Goal: Task Accomplishment & Management: Use online tool/utility

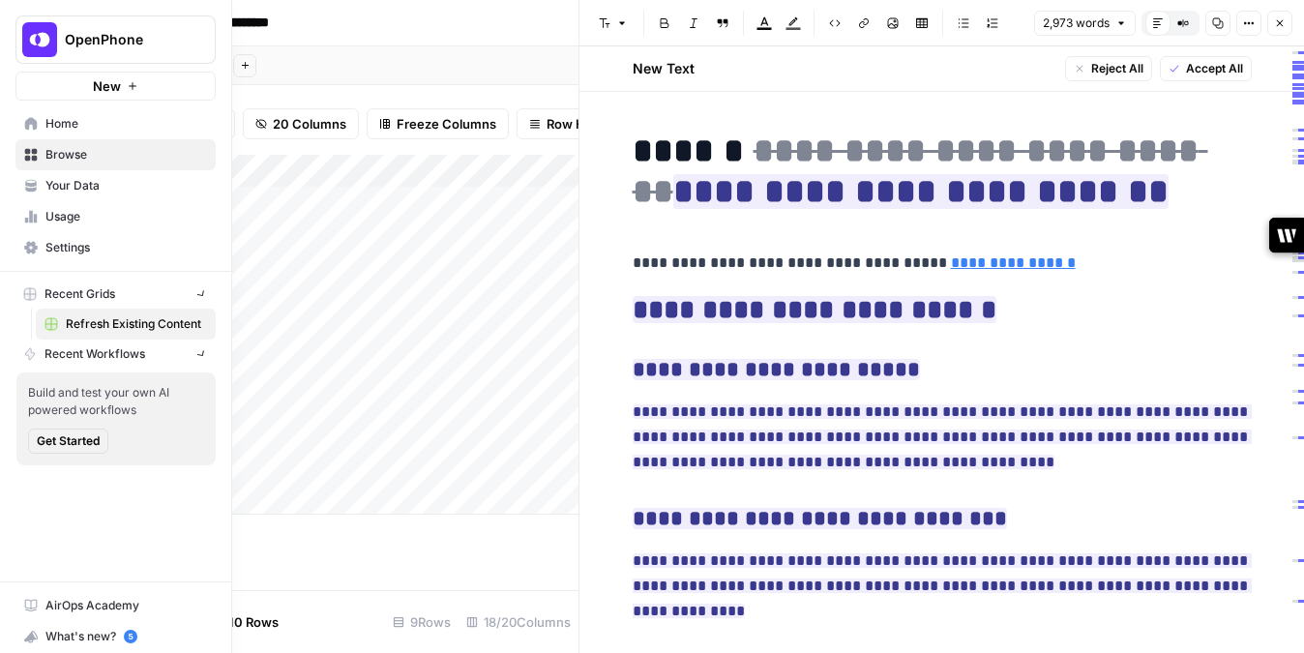
scroll to position [9460, 0]
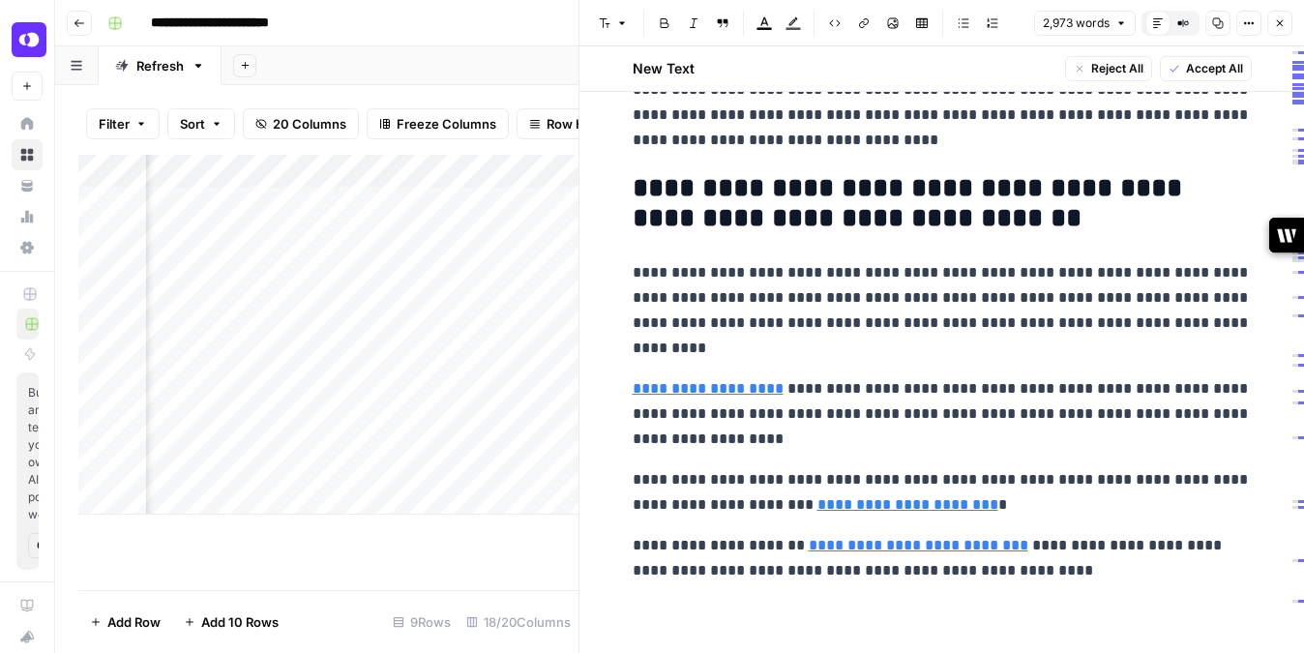
click at [1280, 21] on icon "button" at bounding box center [1280, 23] width 7 height 7
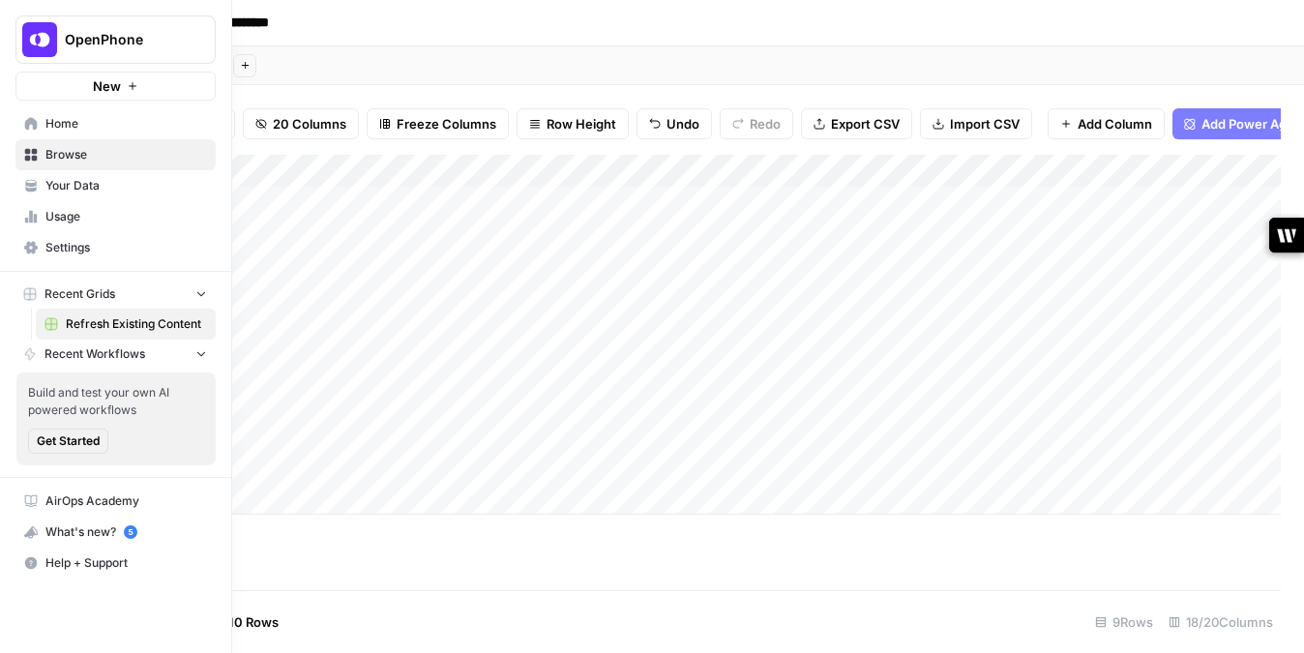
click at [92, 188] on span "Your Data" at bounding box center [126, 185] width 162 height 17
click at [88, 210] on span "Usage" at bounding box center [126, 216] width 162 height 17
click at [206, 289] on icon "button" at bounding box center [201, 293] width 14 height 14
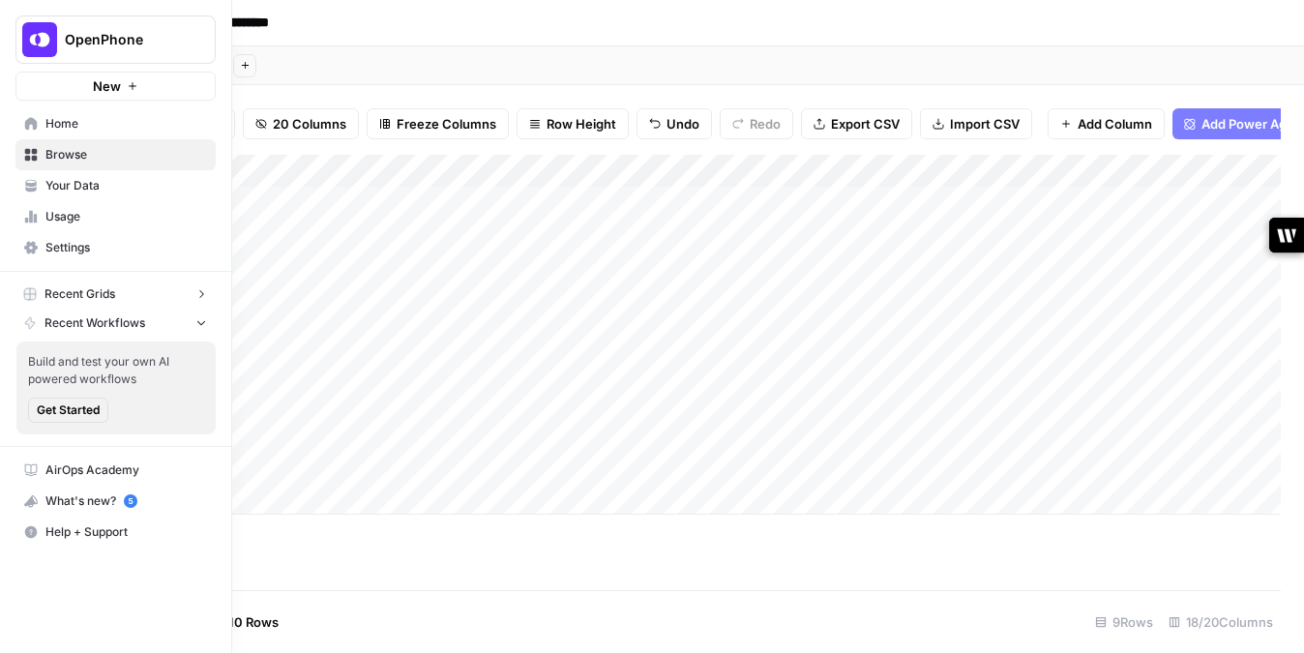
click at [206, 289] on icon "button" at bounding box center [201, 294] width 14 height 14
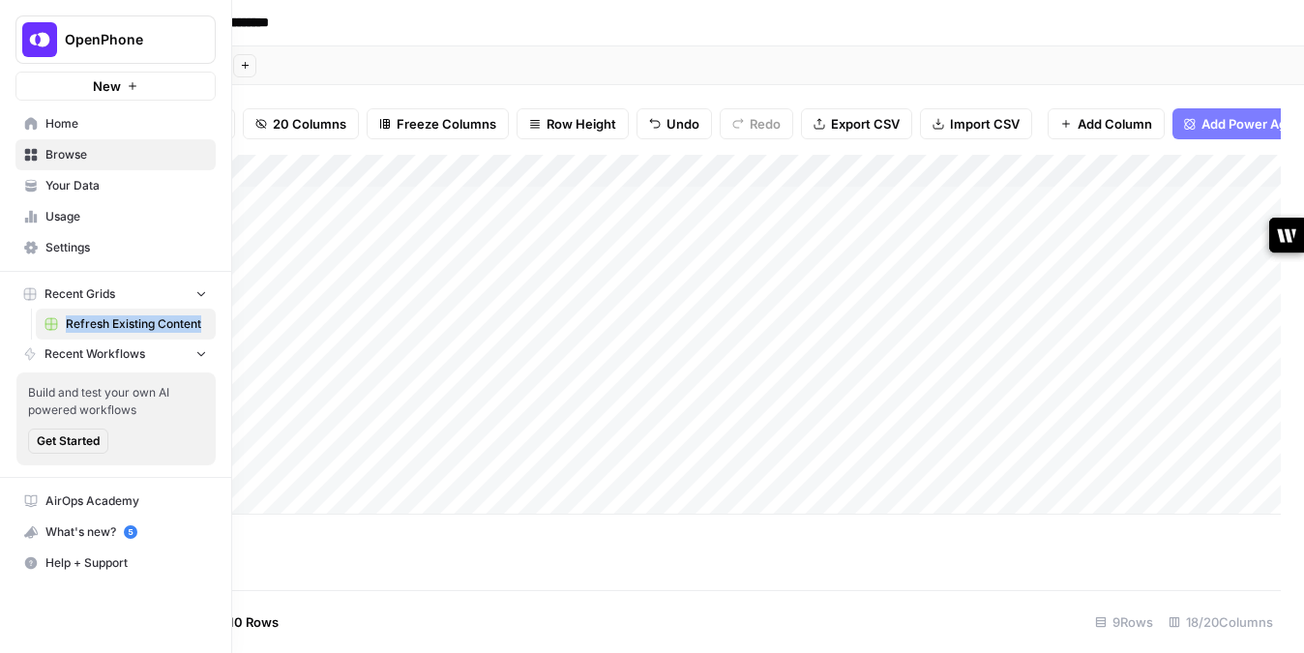
click at [198, 352] on icon "button" at bounding box center [201, 354] width 8 height 5
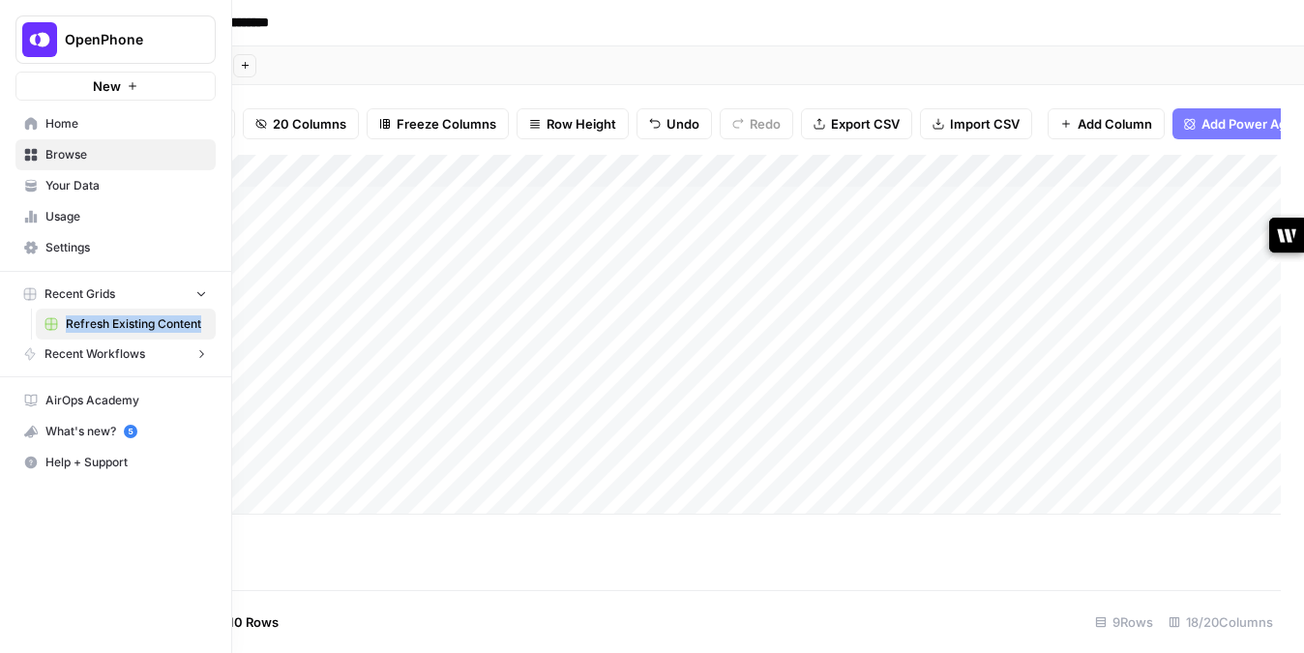
click at [198, 352] on icon "button" at bounding box center [201, 354] width 14 height 14
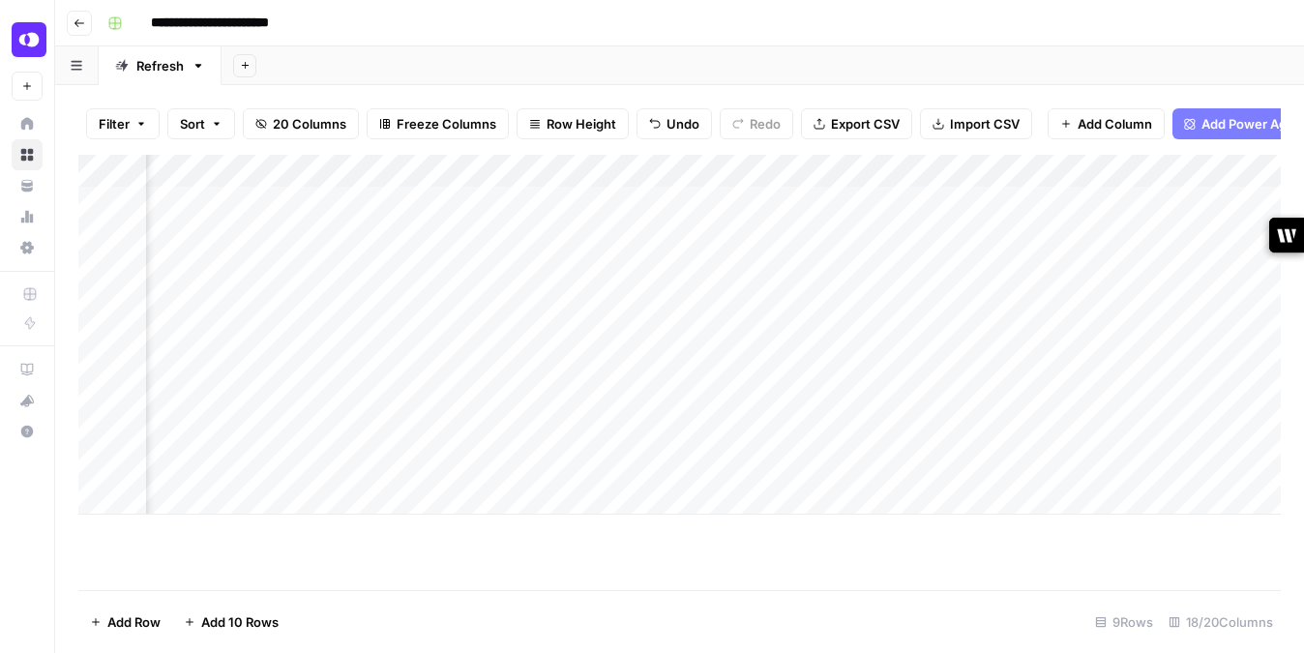
scroll to position [0, 1760]
click at [454, 426] on div "Add Column" at bounding box center [679, 335] width 1202 height 360
click at [1028, 436] on div "Add Column" at bounding box center [679, 335] width 1202 height 360
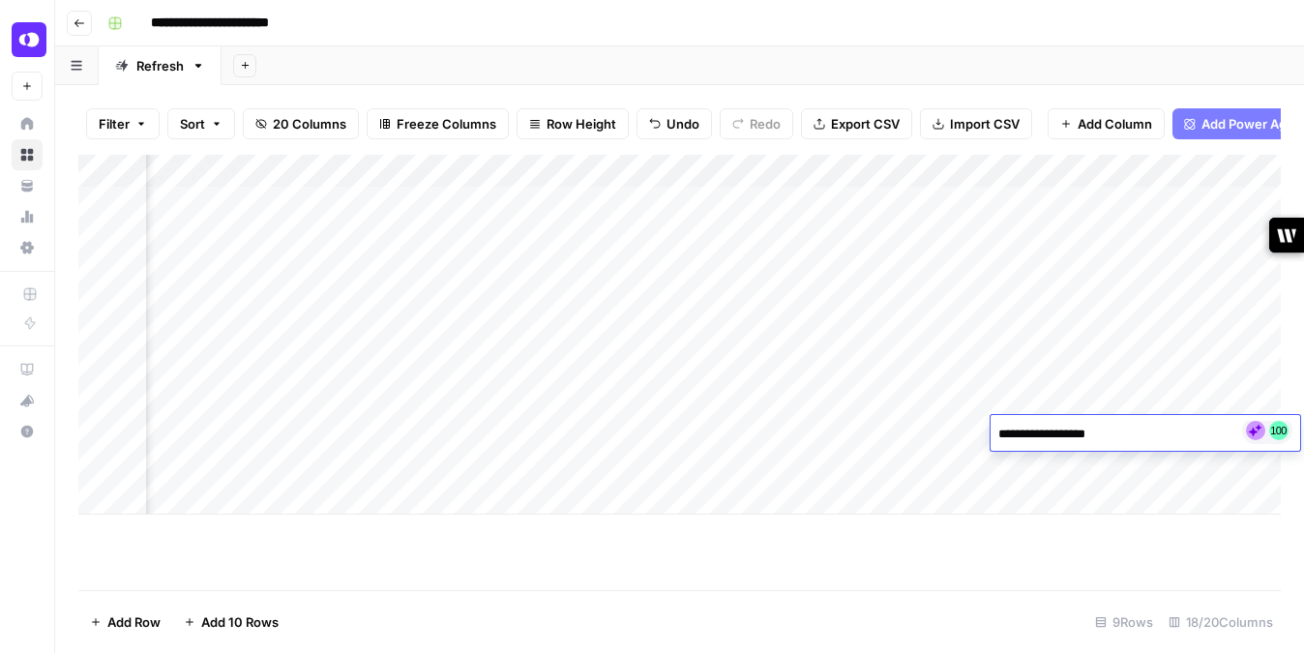
type textarea "**********"
click at [1072, 355] on div "Add Column" at bounding box center [679, 335] width 1202 height 360
click at [1027, 433] on div "Add Column" at bounding box center [679, 335] width 1202 height 360
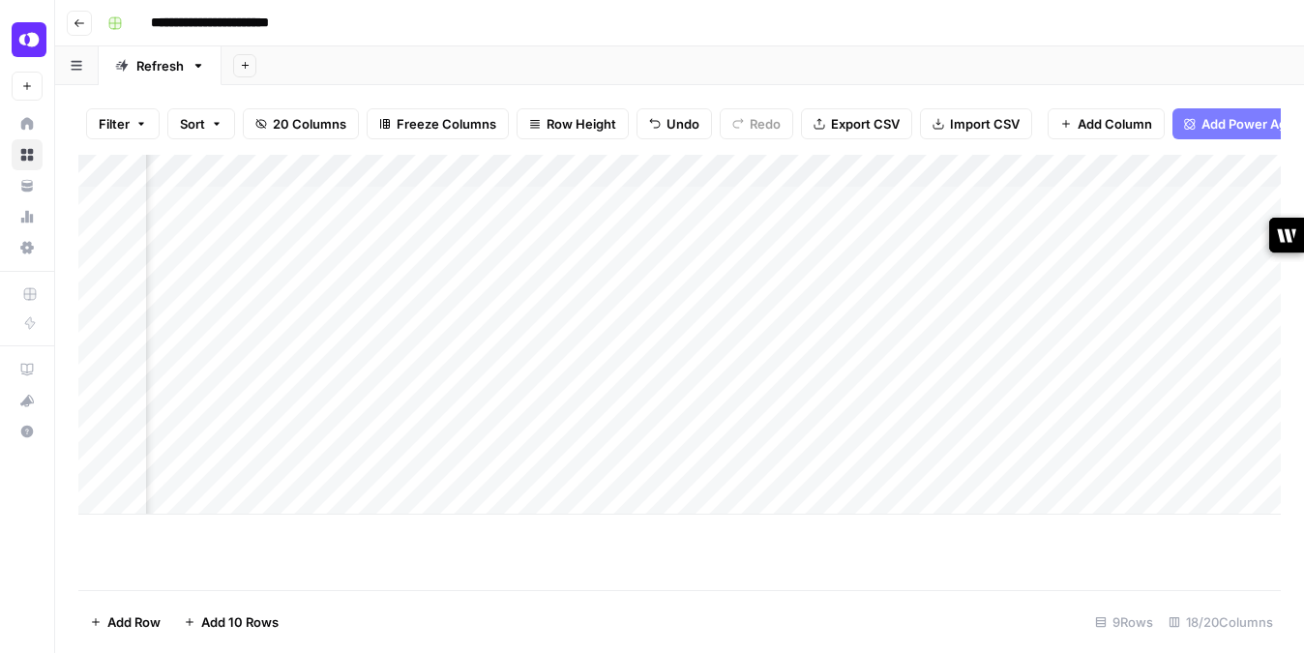
click at [578, 419] on div "Add Column" at bounding box center [679, 335] width 1202 height 360
click at [934, 232] on div "Add Column" at bounding box center [679, 335] width 1202 height 360
click at [553, 233] on div "Add Column" at bounding box center [679, 335] width 1202 height 360
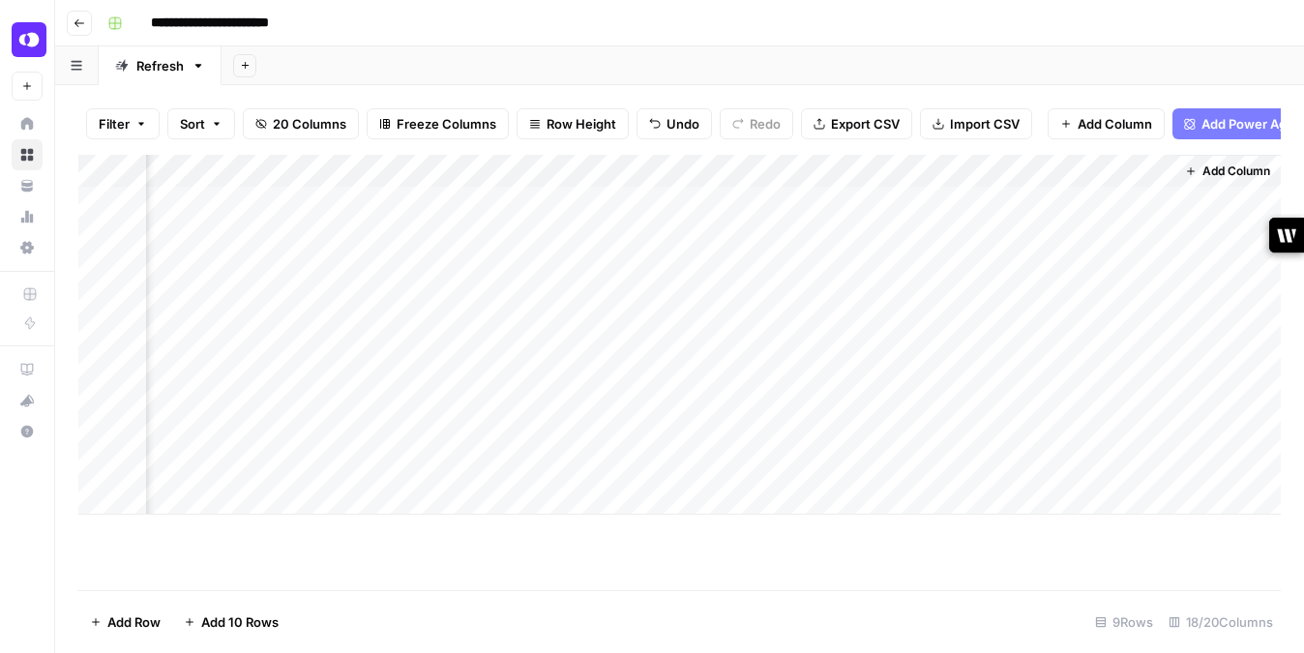
scroll to position [0, 3122]
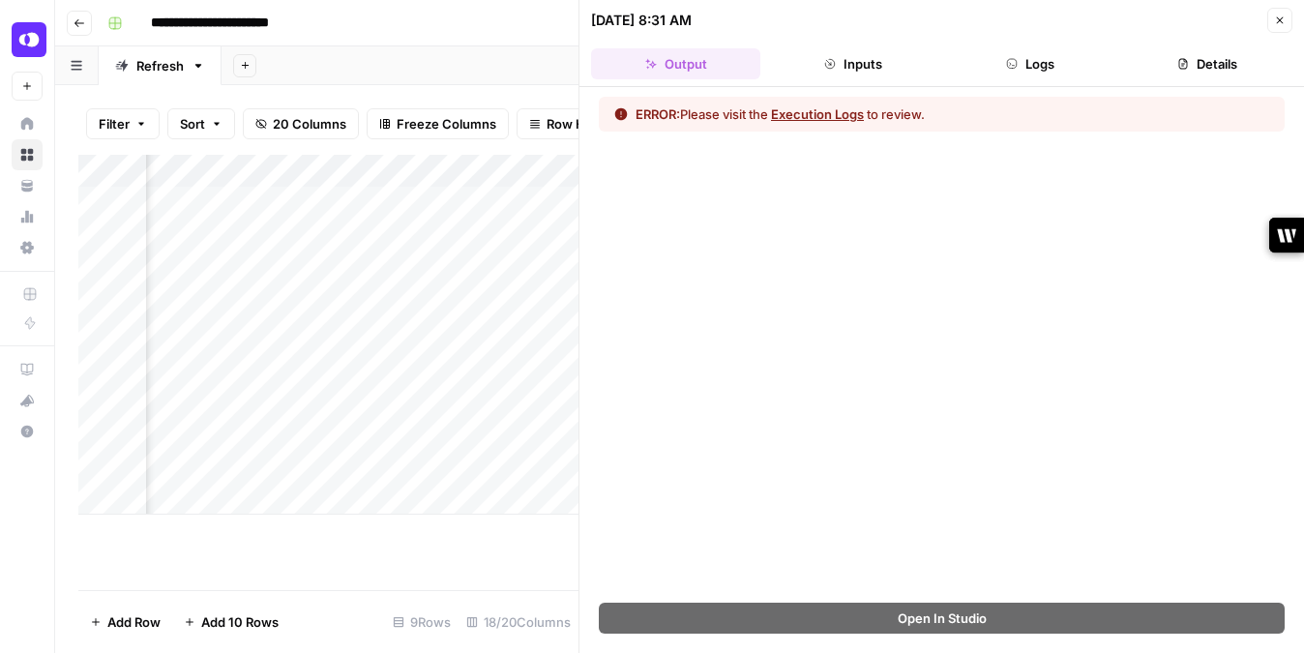
click at [1273, 11] on button "Close" at bounding box center [1279, 20] width 25 height 25
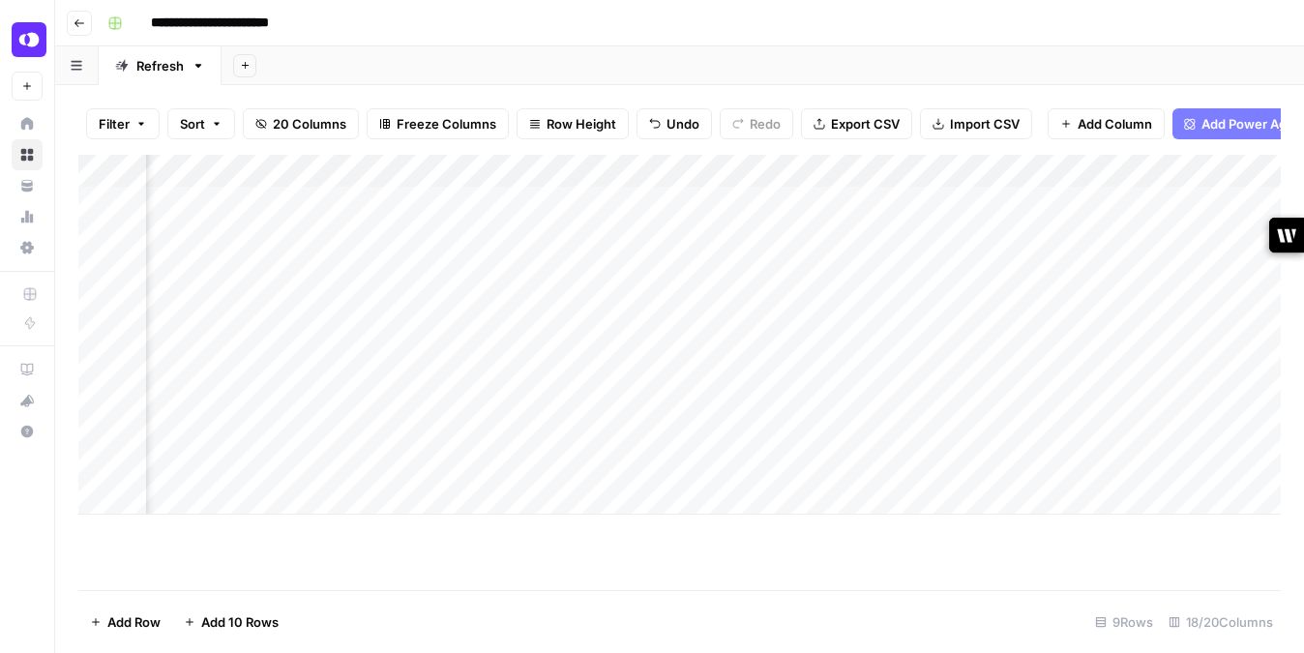
scroll to position [0, 1924]
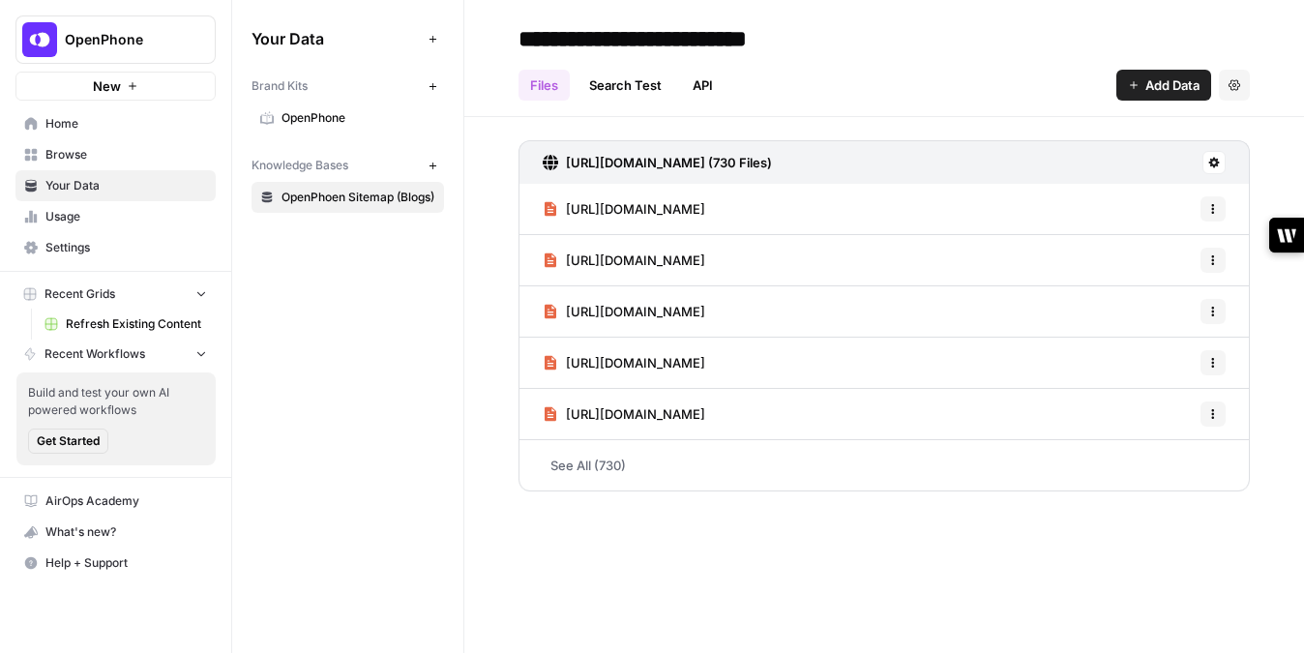
click at [359, 129] on link "OpenPhone" at bounding box center [347, 118] width 192 height 31
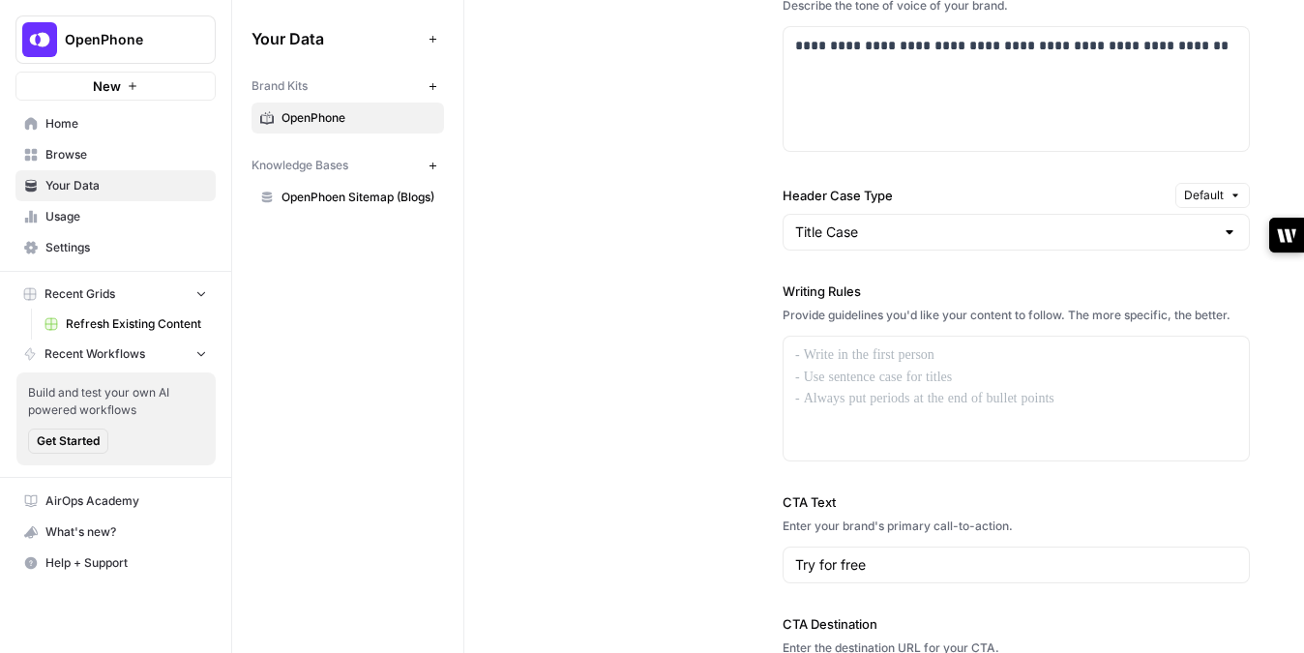
scroll to position [1600, 0]
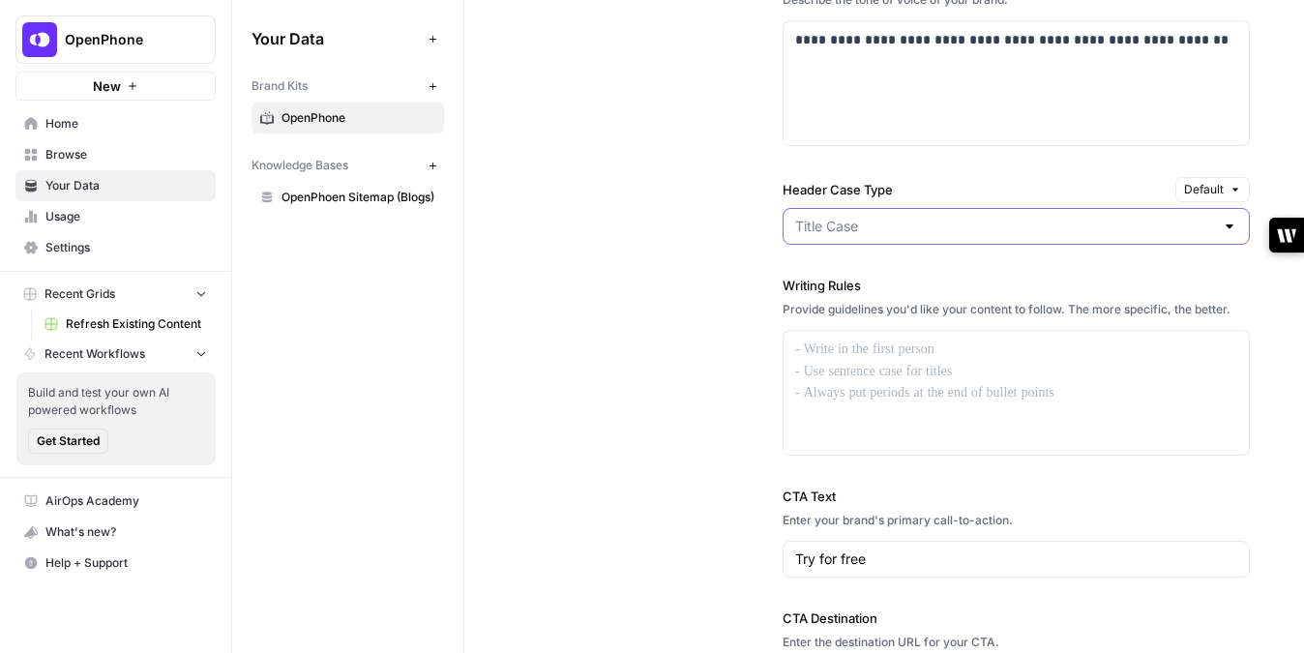
click at [892, 233] on input "Header Case Type" at bounding box center [1004, 226] width 419 height 19
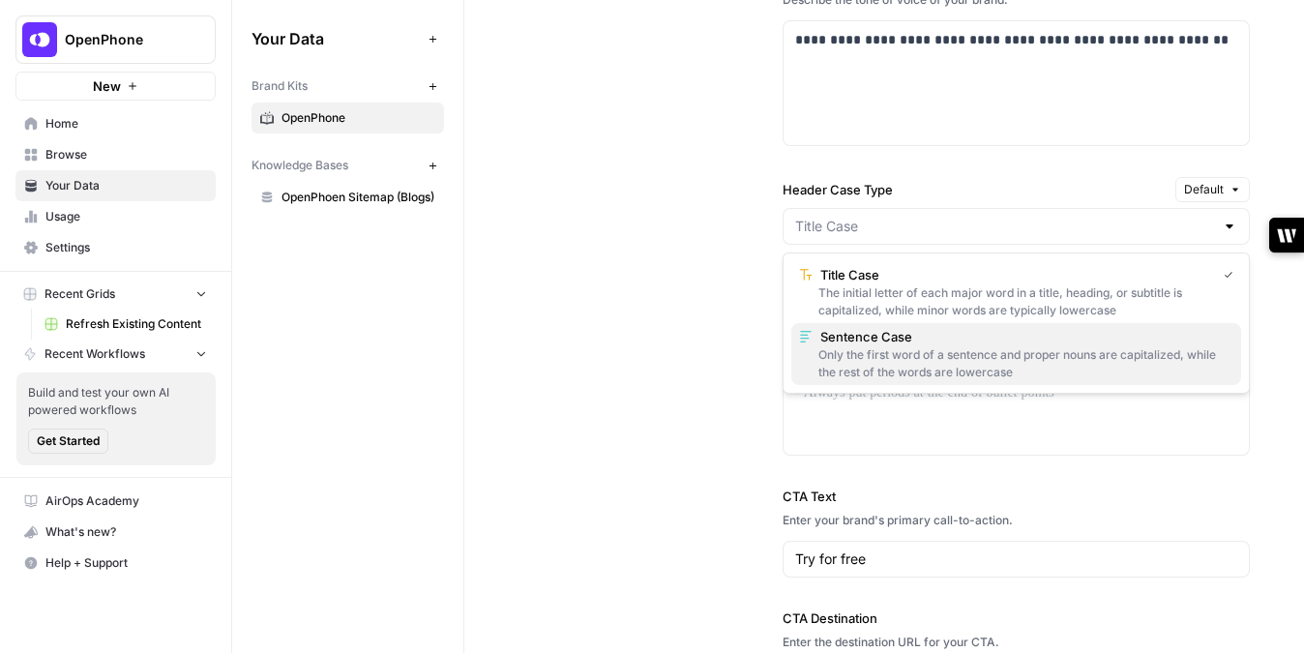
click at [886, 334] on span "Sentence Case" at bounding box center [1022, 336] width 405 height 19
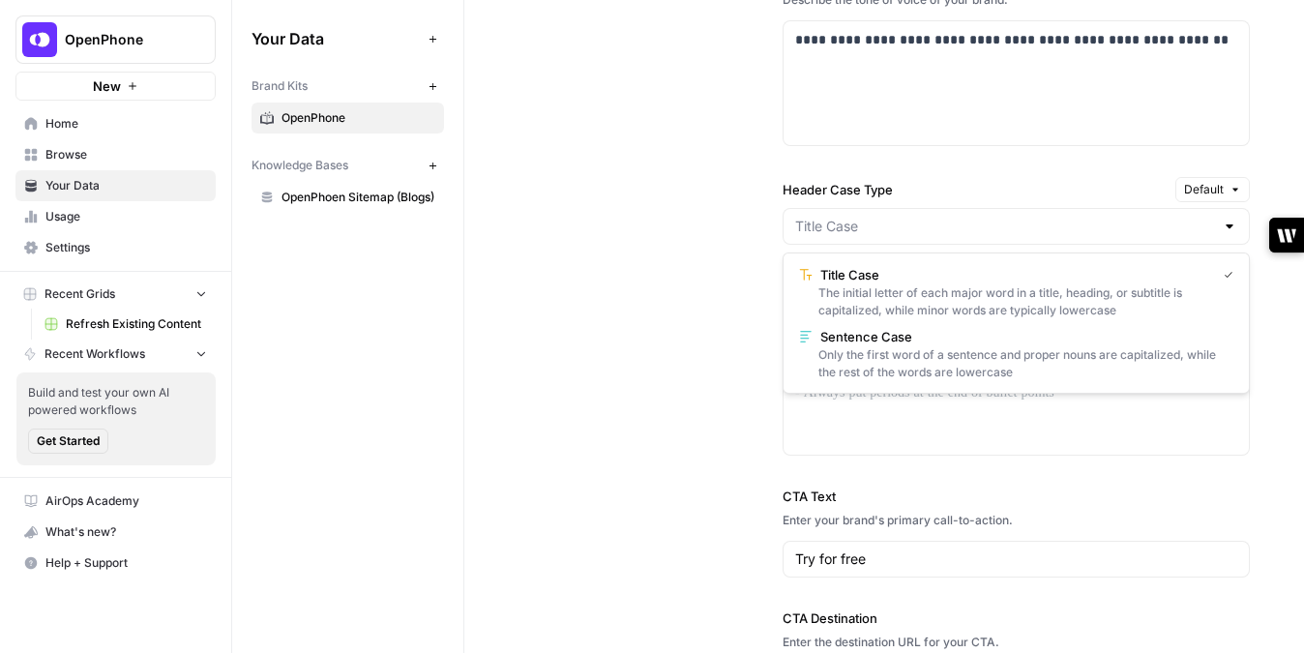
type input "Sentence Case"
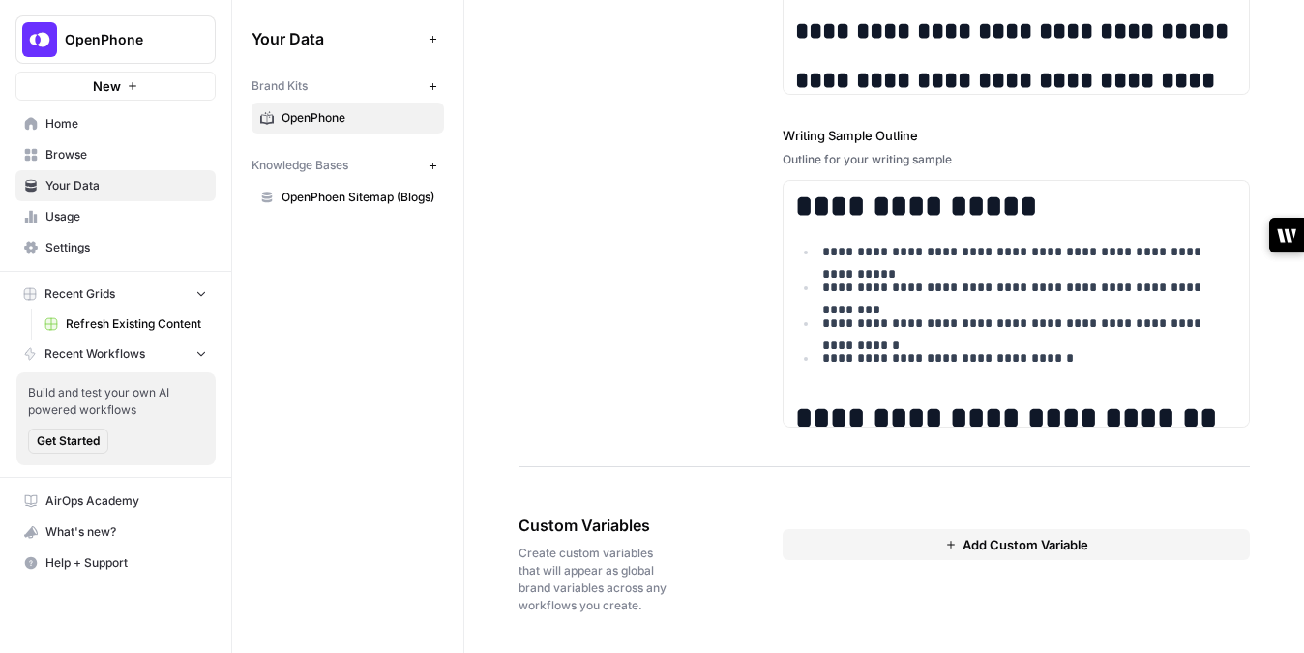
scroll to position [4088, 0]
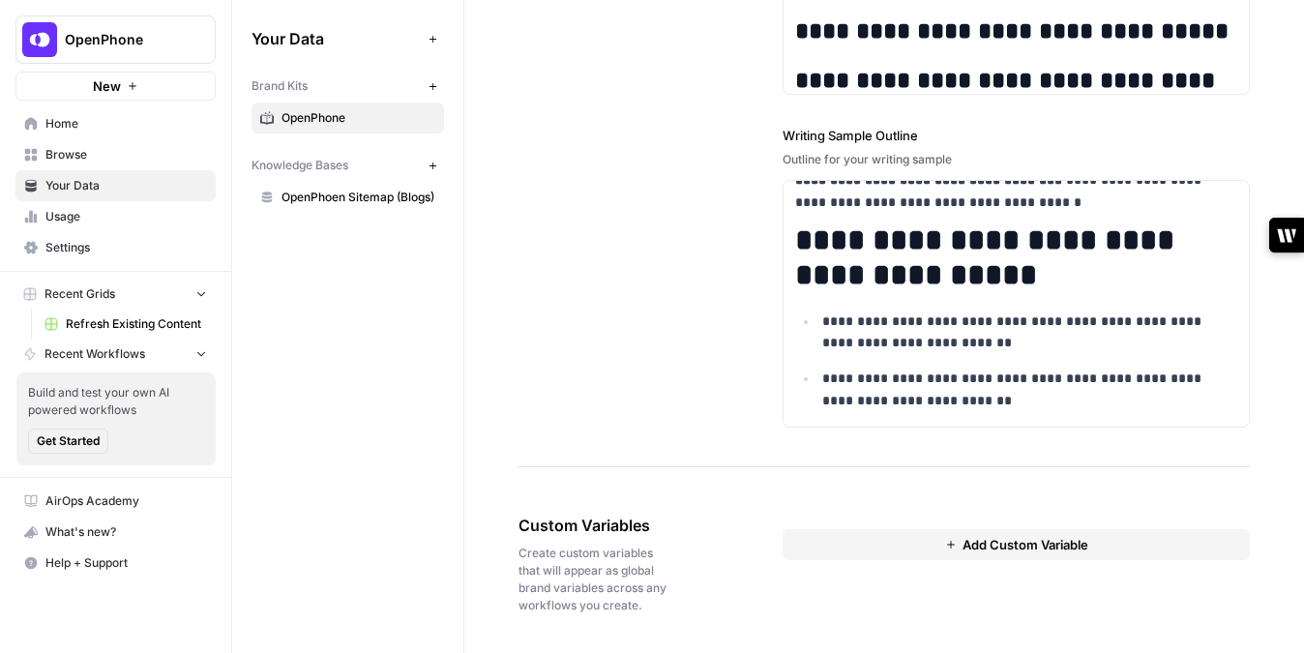
click at [866, 543] on button "Add Custom Variable" at bounding box center [1015, 544] width 467 height 31
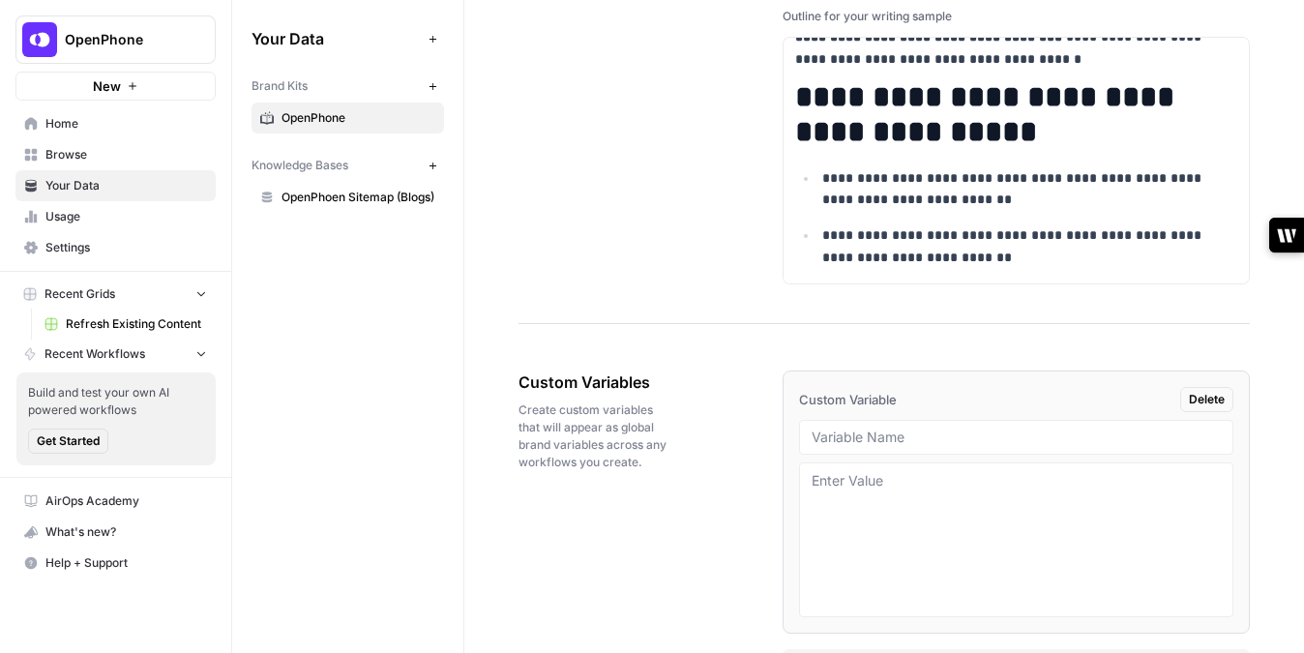
scroll to position [3044, 0]
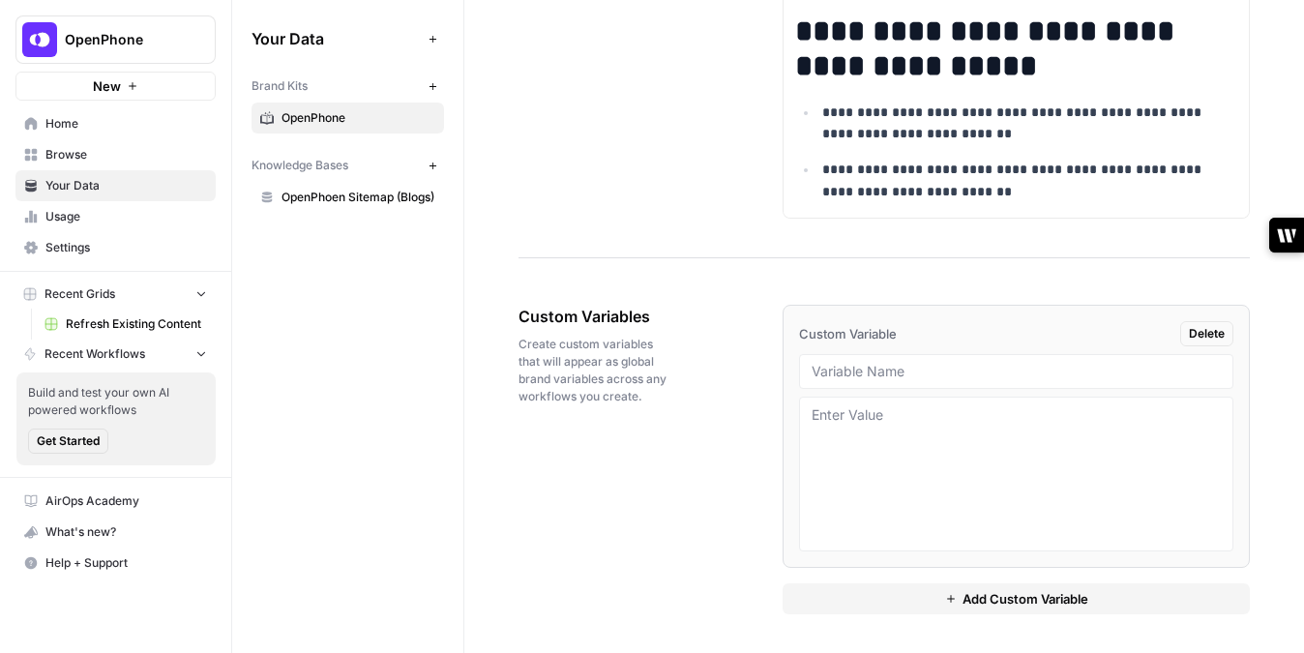
click at [1222, 328] on span "Delete" at bounding box center [1207, 333] width 36 height 17
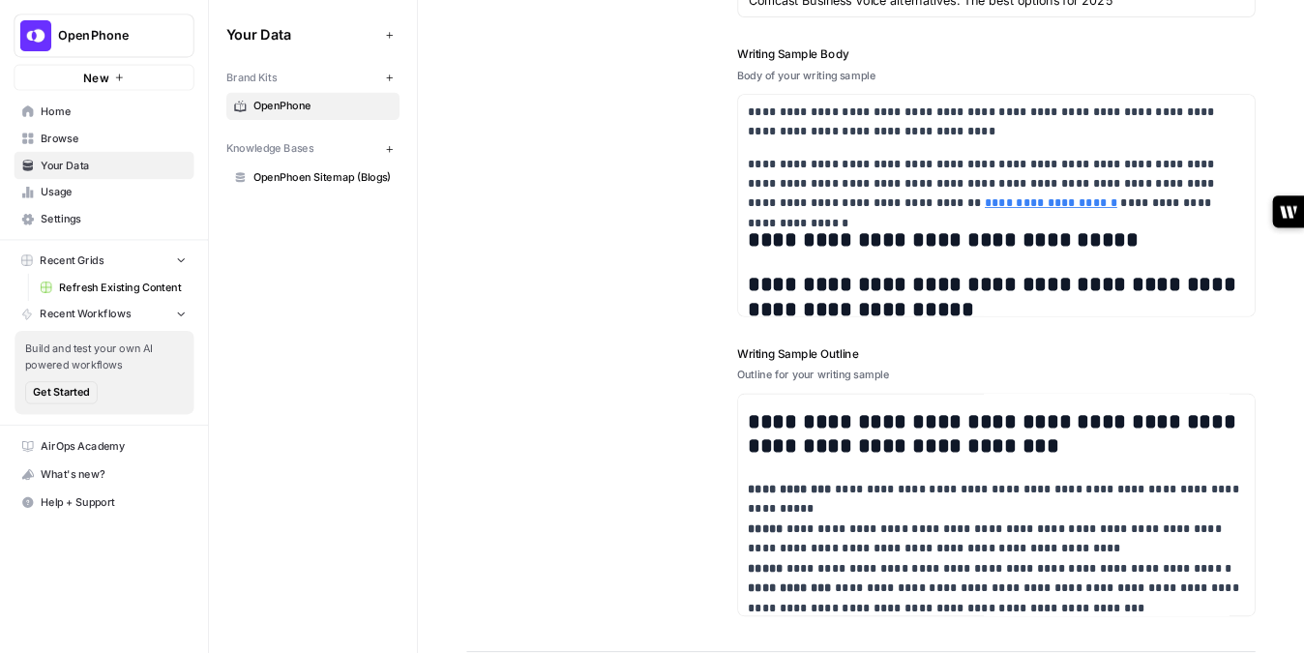
scroll to position [1006, 0]
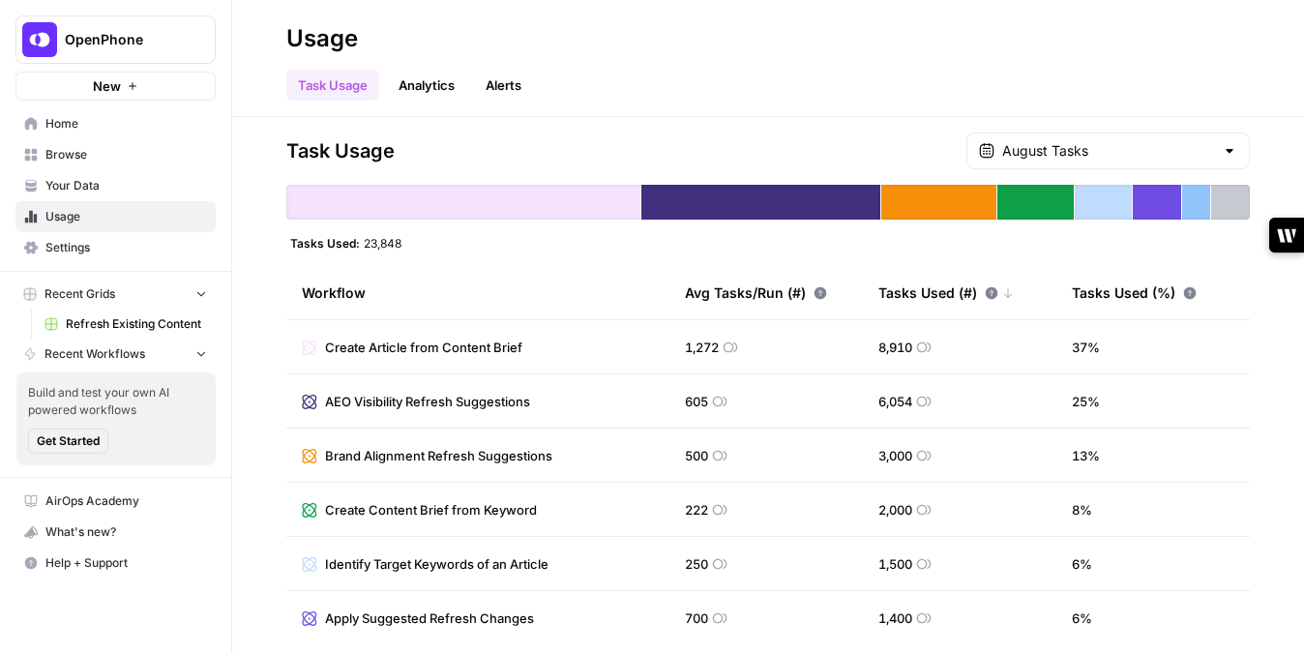
click at [499, 78] on link "Alerts" at bounding box center [503, 85] width 59 height 31
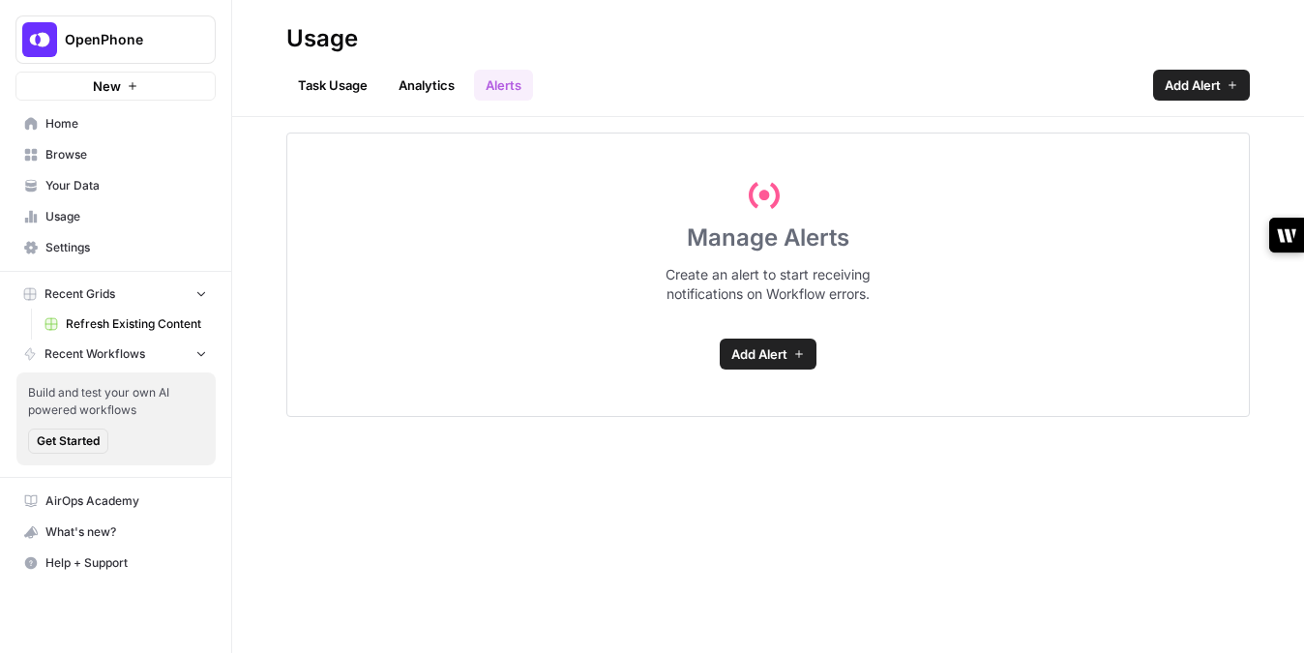
click at [773, 340] on link "Add Alert" at bounding box center [768, 353] width 97 height 31
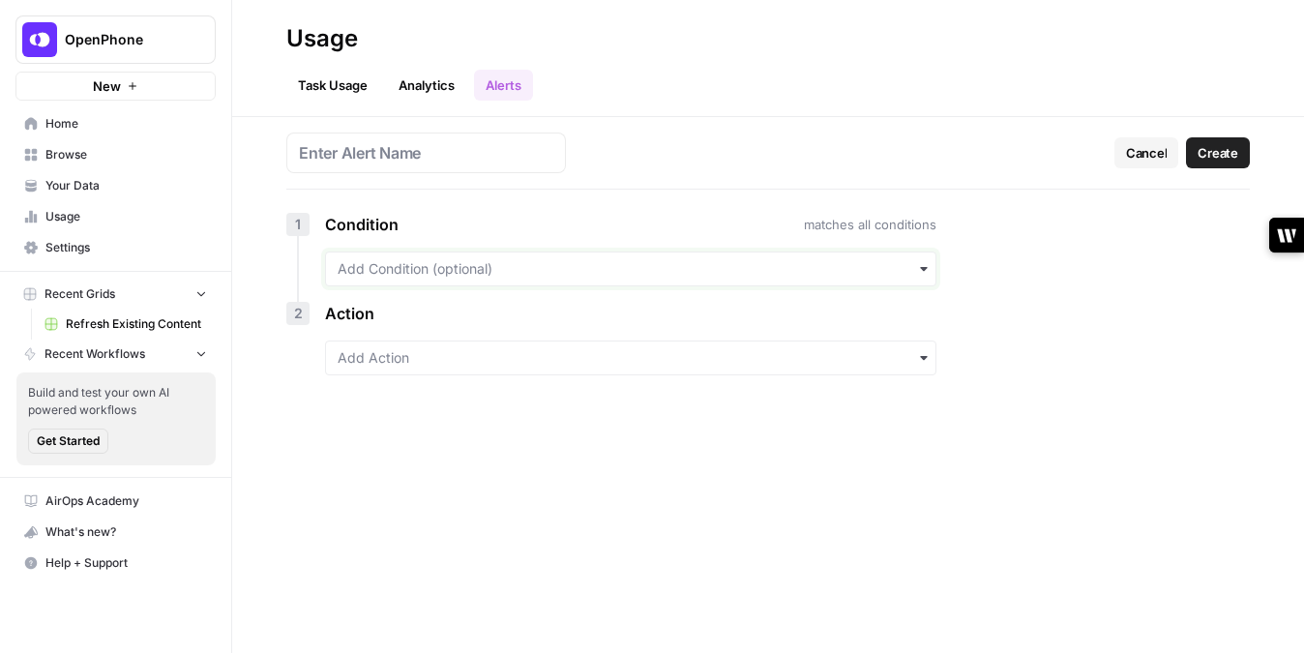
click at [874, 265] on input "text" at bounding box center [631, 268] width 586 height 19
click at [1045, 212] on div "Cancel Create 1 Condition matches all conditions 2 Action" at bounding box center [768, 385] width 1072 height 536
click at [867, 354] on input "text" at bounding box center [631, 357] width 586 height 19
click at [1014, 282] on div "Cancel Create 1 Condition matches all conditions 2 Action" at bounding box center [768, 385] width 1072 height 536
click at [1129, 149] on span "Cancel" at bounding box center [1147, 152] width 42 height 19
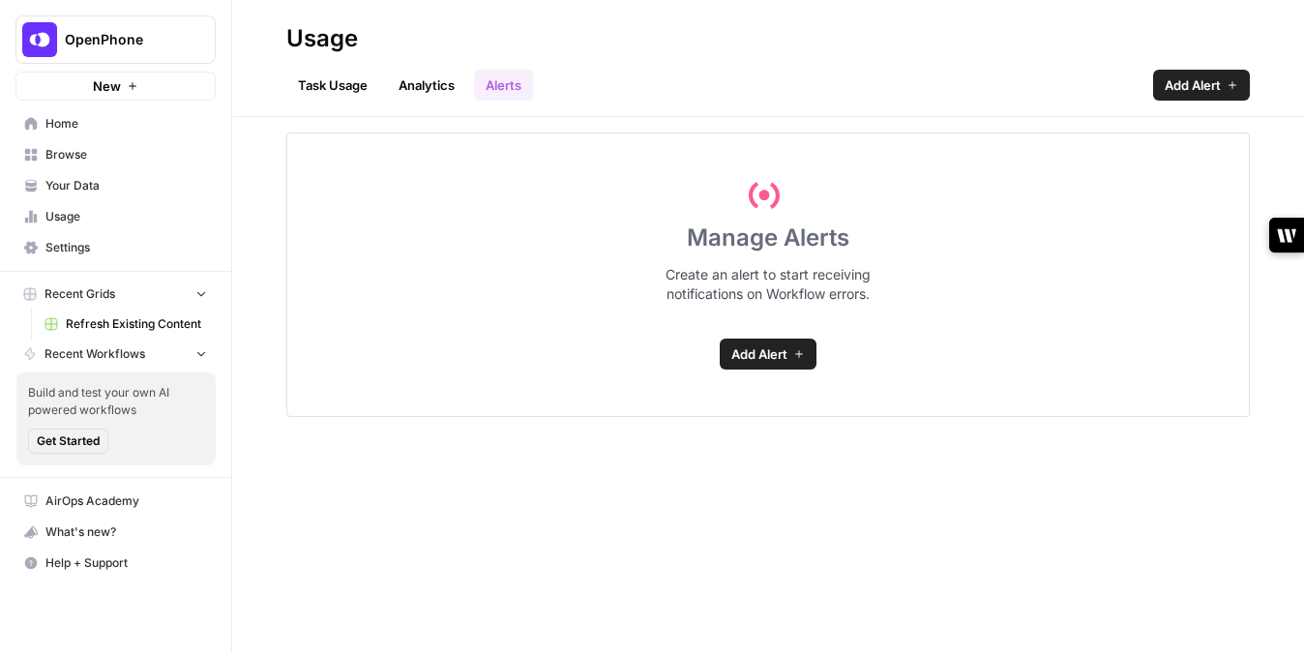
click at [80, 156] on span "Browse" at bounding box center [126, 154] width 162 height 17
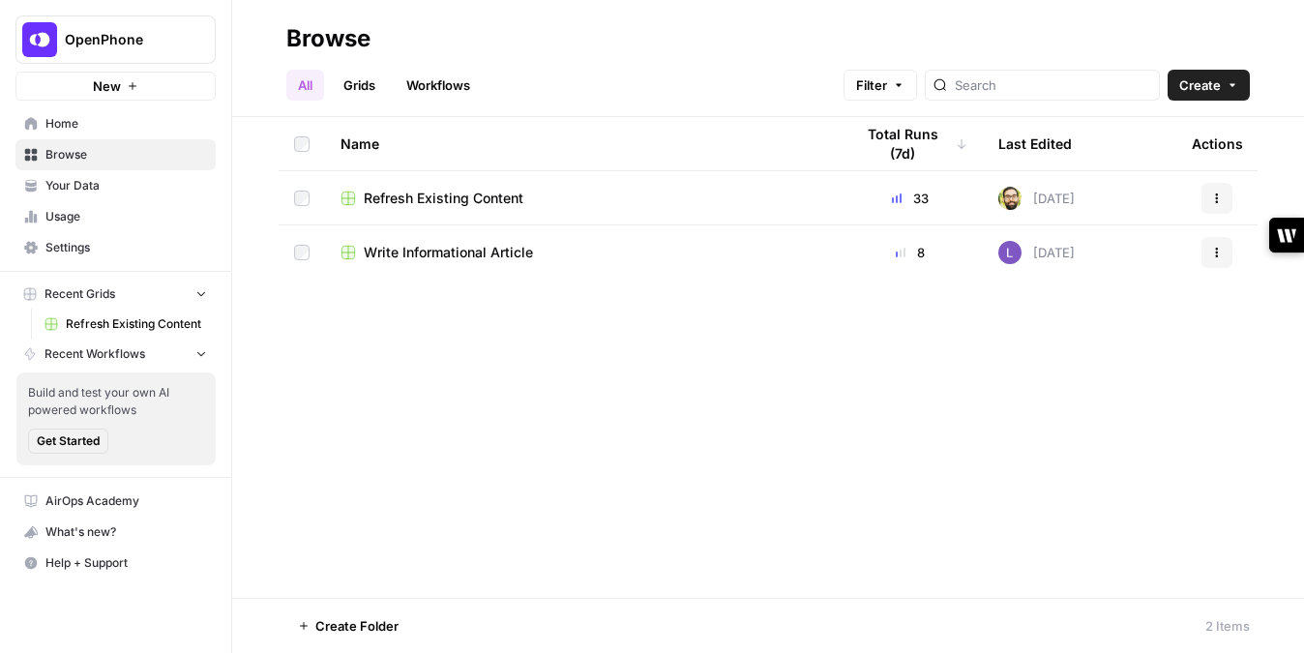
click at [470, 248] on span "Write Informational Article" at bounding box center [448, 252] width 169 height 19
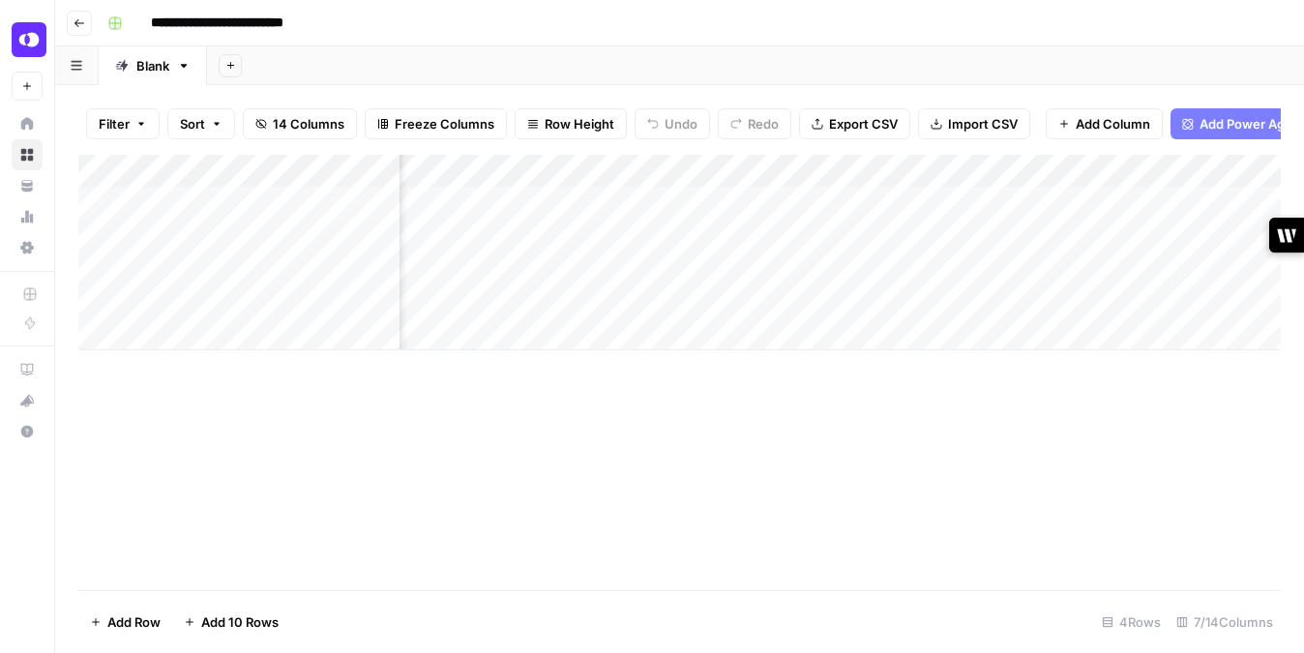
scroll to position [0, 183]
click at [1114, 268] on div "Add Column" at bounding box center [679, 252] width 1202 height 195
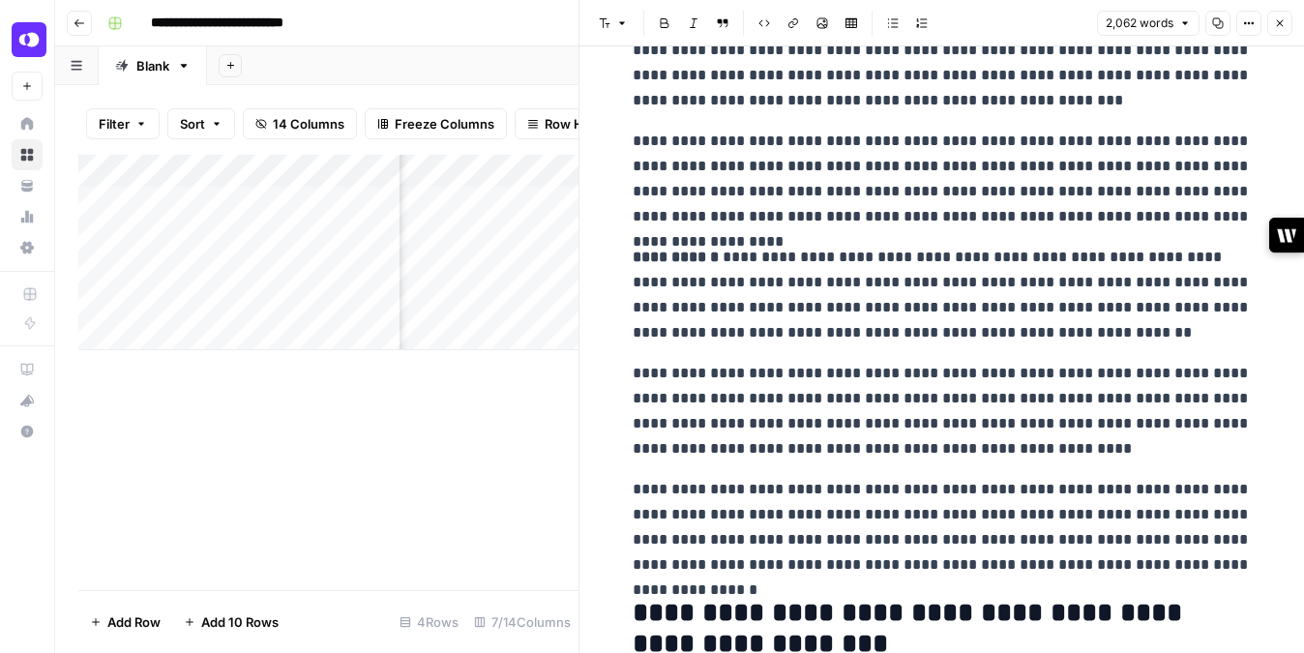
scroll to position [614, 0]
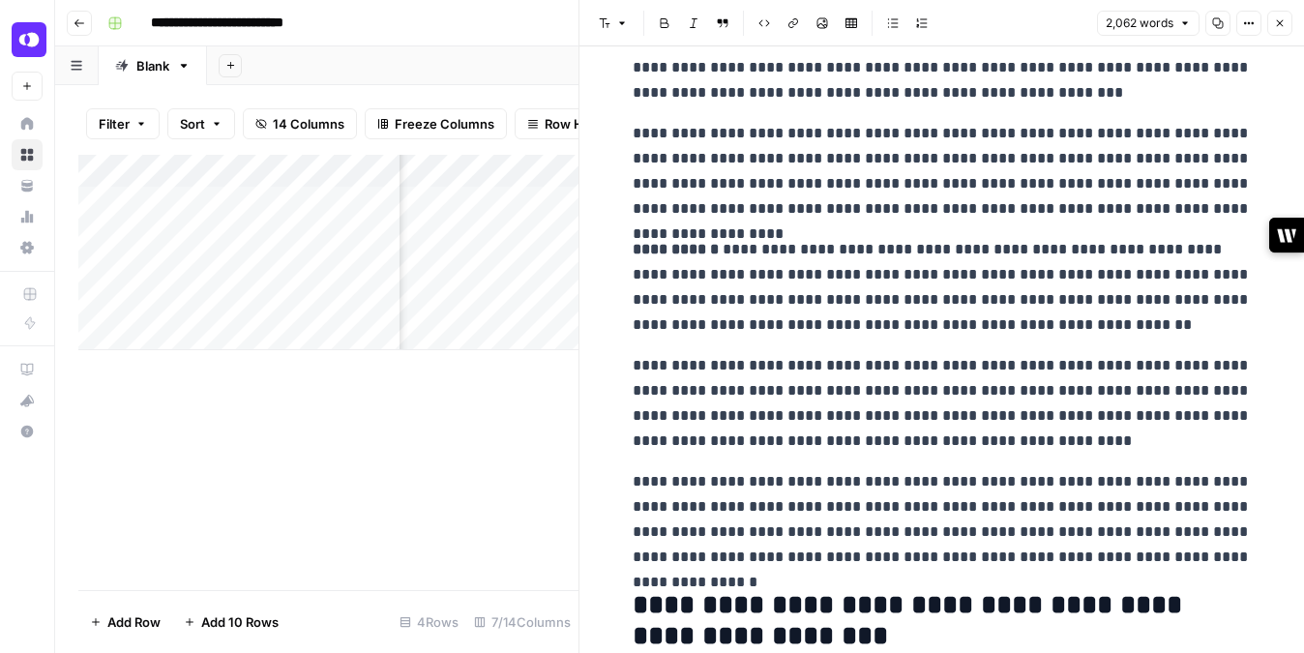
click at [1281, 24] on icon "button" at bounding box center [1280, 23] width 12 height 12
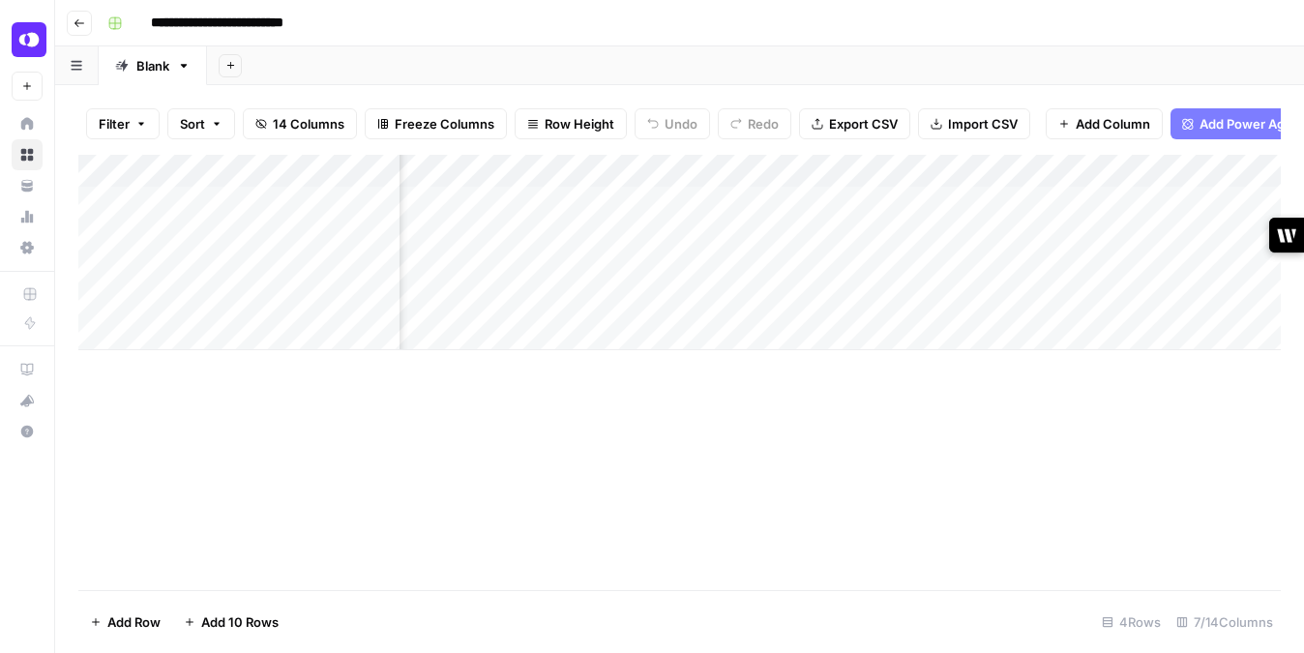
click at [922, 206] on div "Add Column" at bounding box center [679, 252] width 1202 height 195
click at [912, 201] on div "Add Column" at bounding box center [679, 252] width 1202 height 195
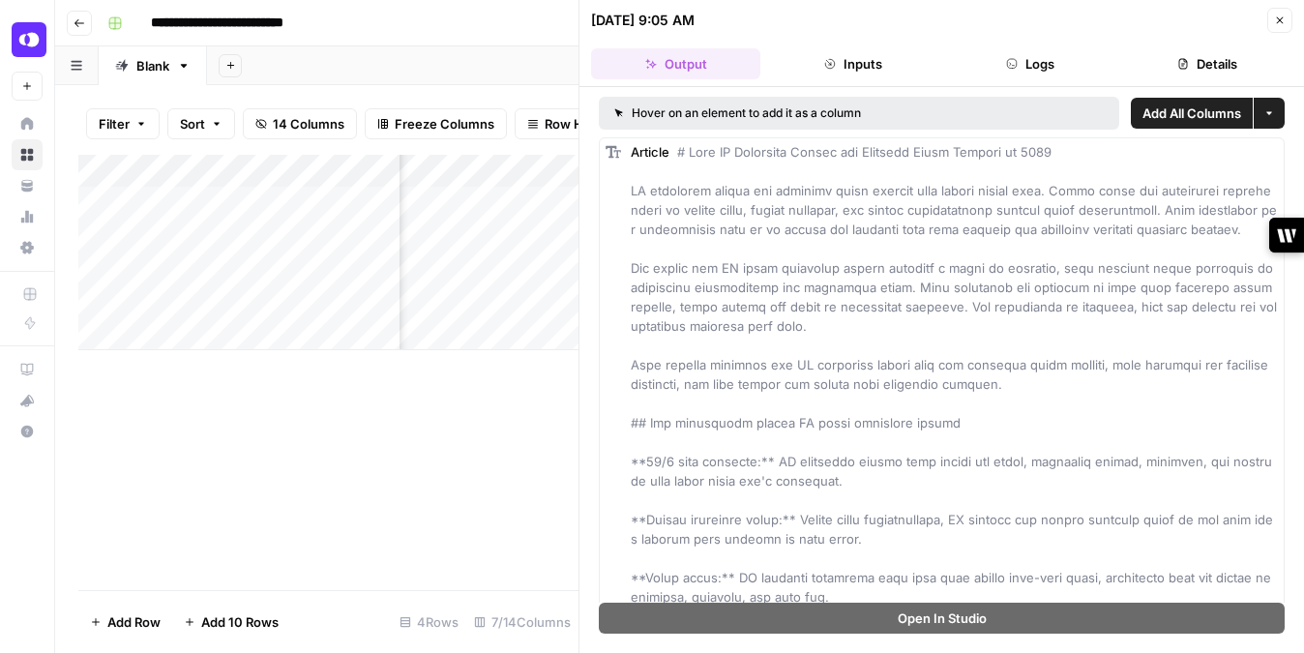
click at [1282, 22] on icon "button" at bounding box center [1280, 21] width 12 height 12
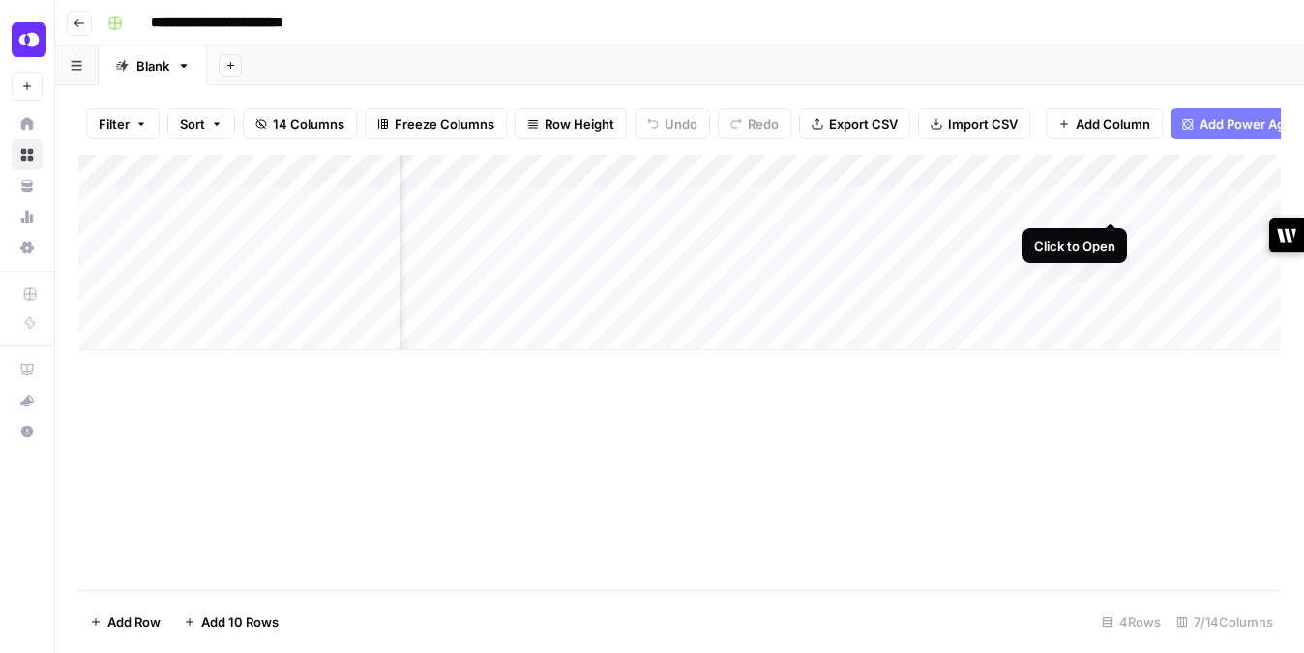
click at [1107, 200] on div "Add Column" at bounding box center [679, 252] width 1202 height 195
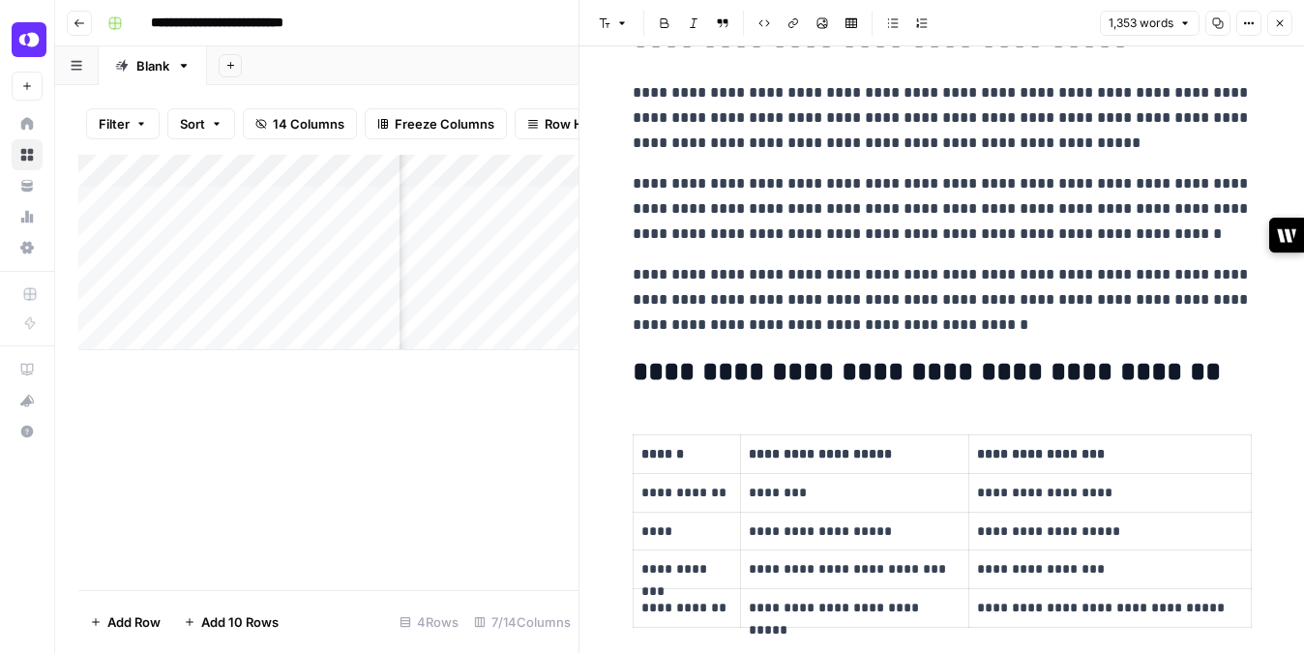
scroll to position [1017, 0]
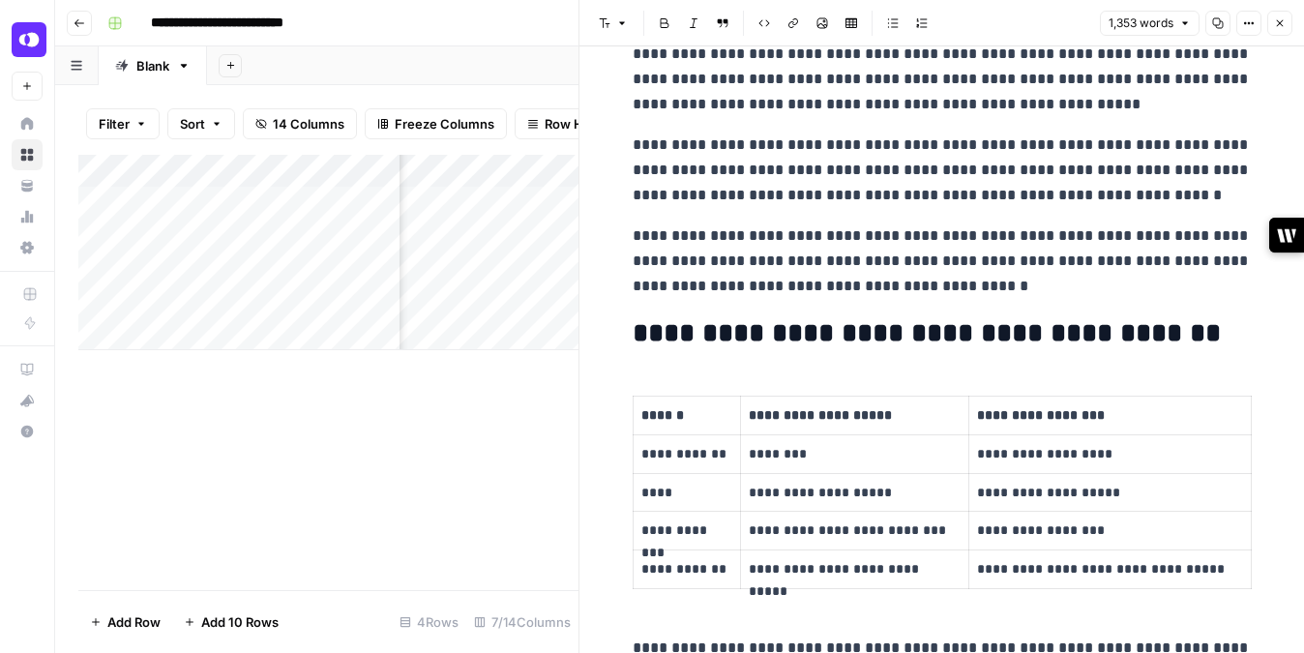
click at [924, 464] on p "********" at bounding box center [854, 454] width 211 height 22
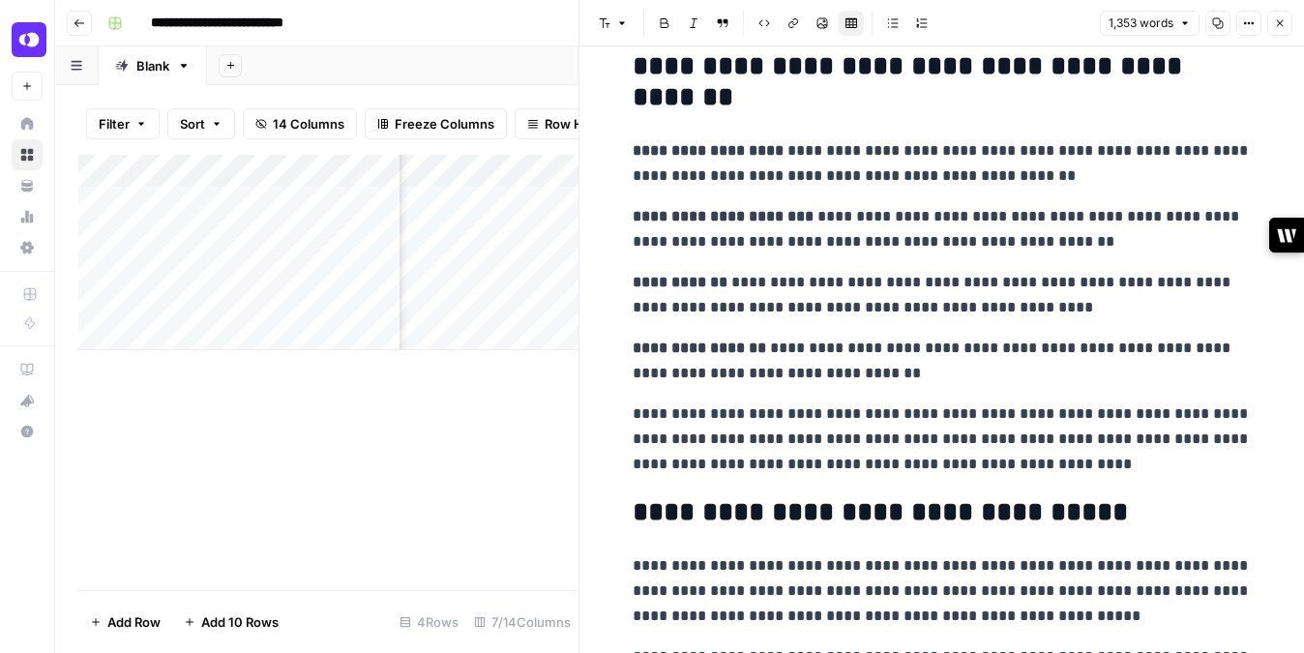
scroll to position [84, 0]
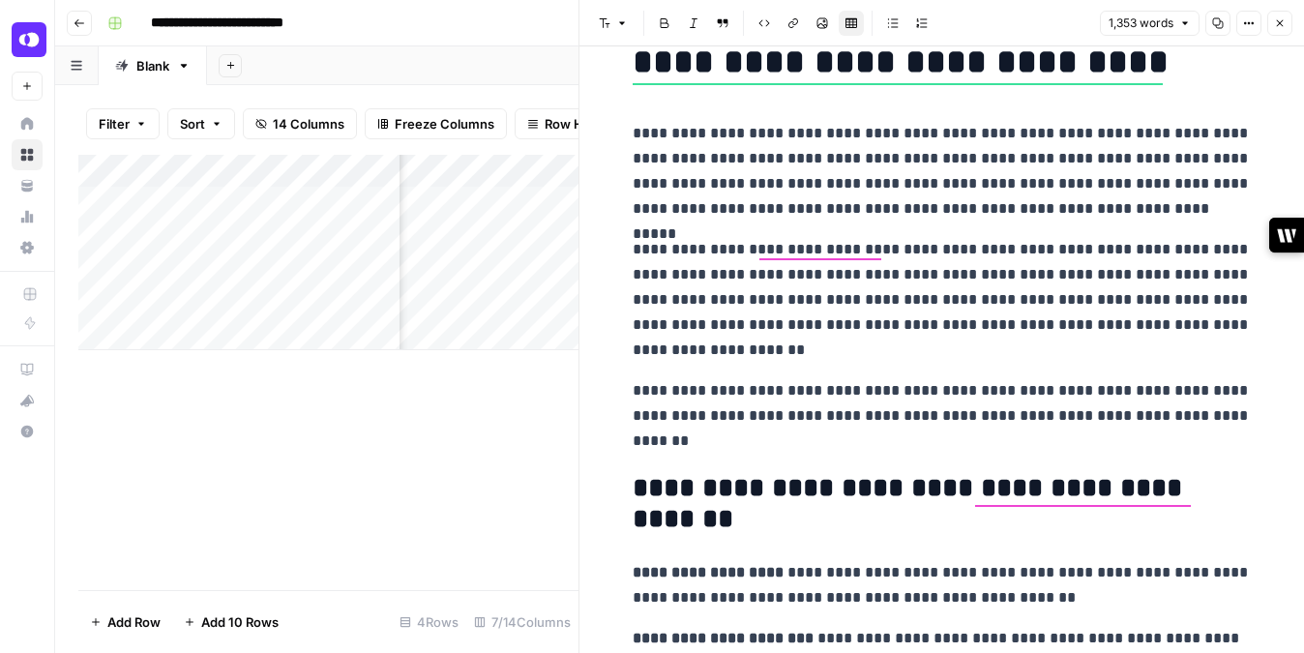
click at [1279, 24] on icon "button" at bounding box center [1280, 23] width 12 height 12
